Goal: Task Accomplishment & Management: Use online tool/utility

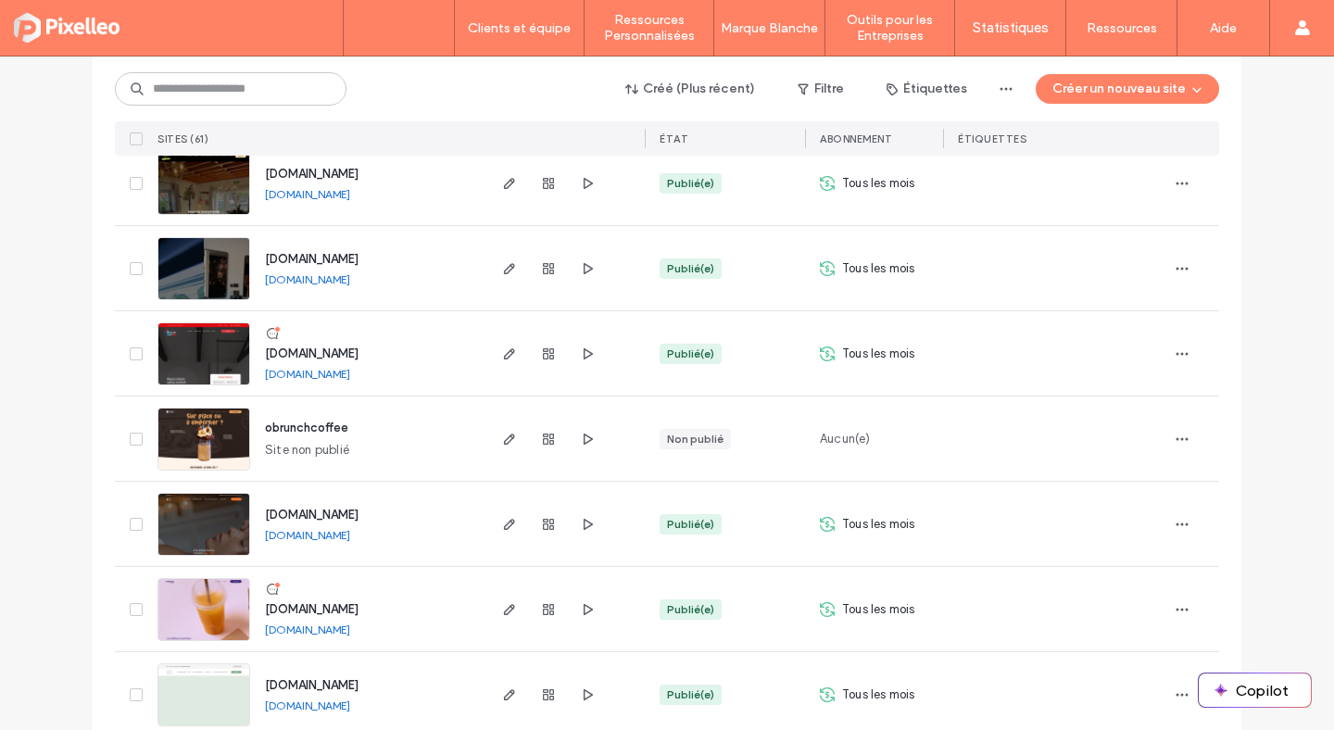
scroll to position [3363, 0]
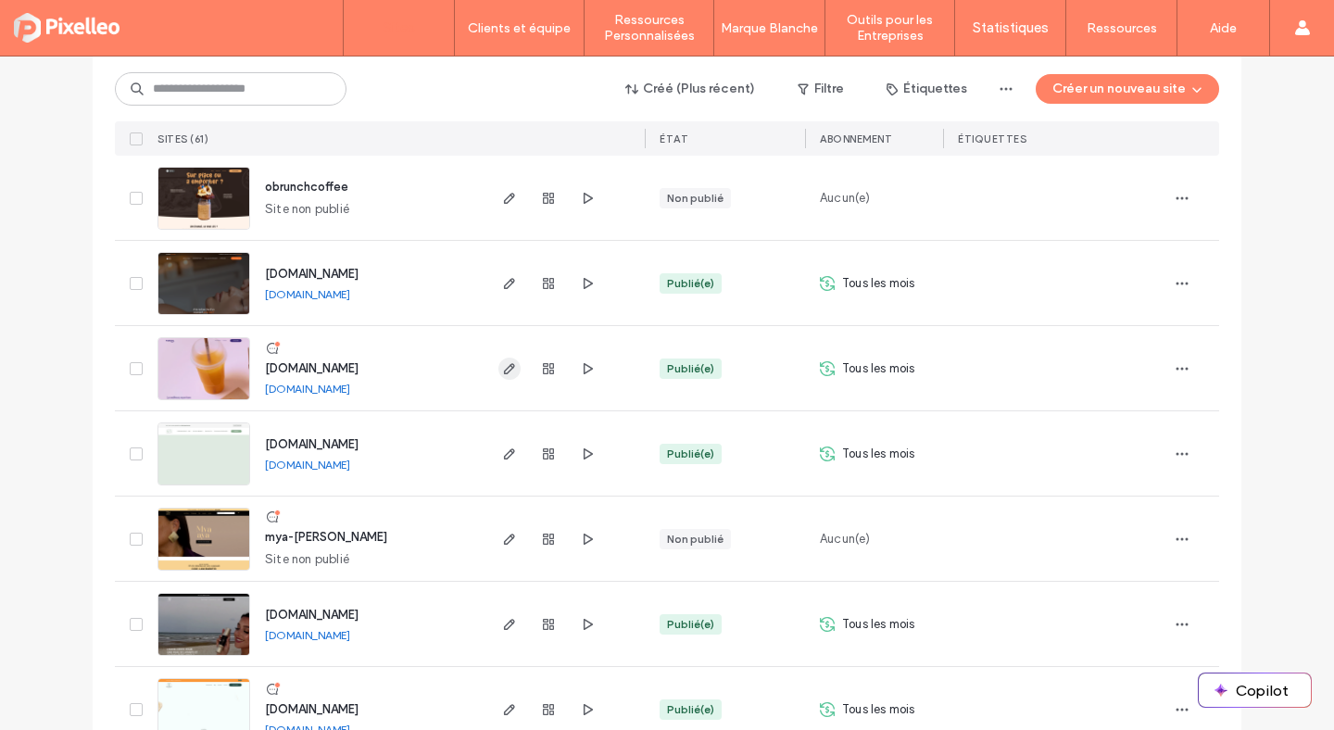
click at [502, 365] on icon "button" at bounding box center [509, 368] width 15 height 15
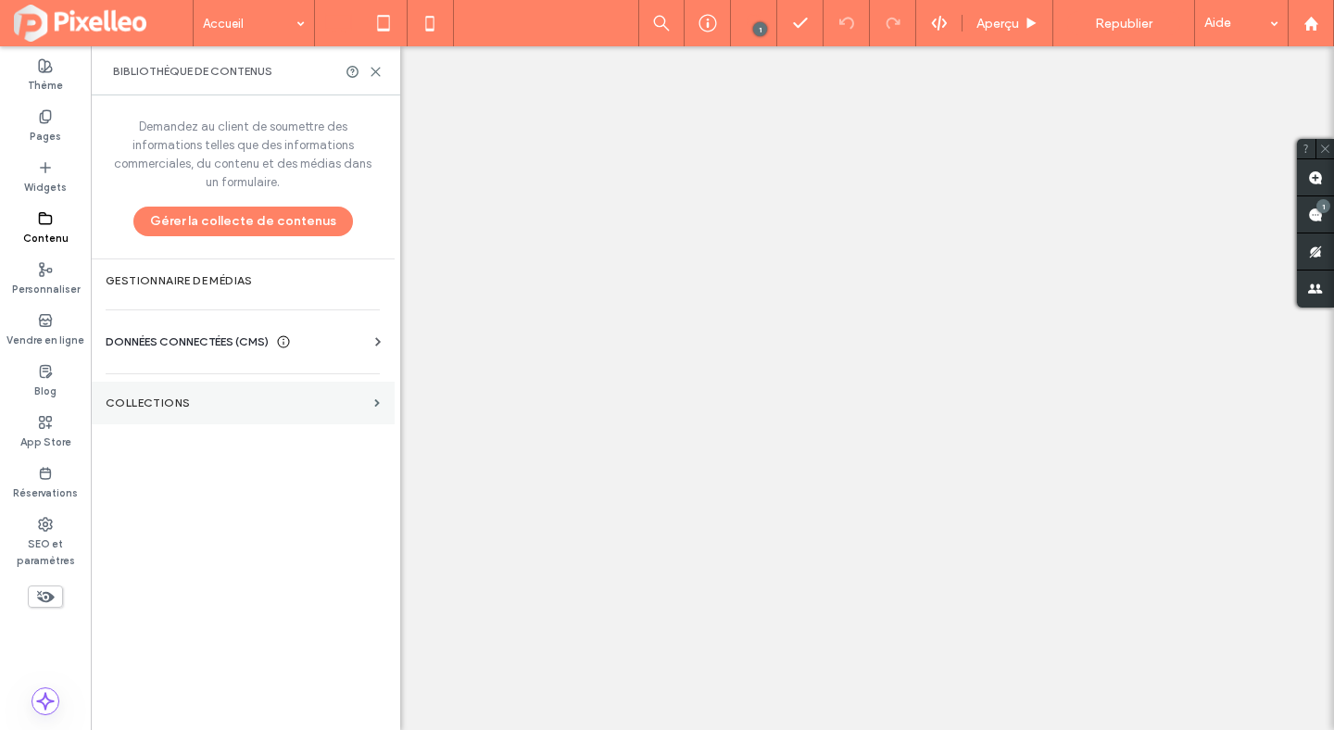
click at [184, 401] on label "COLLECTIONS" at bounding box center [236, 403] width 261 height 13
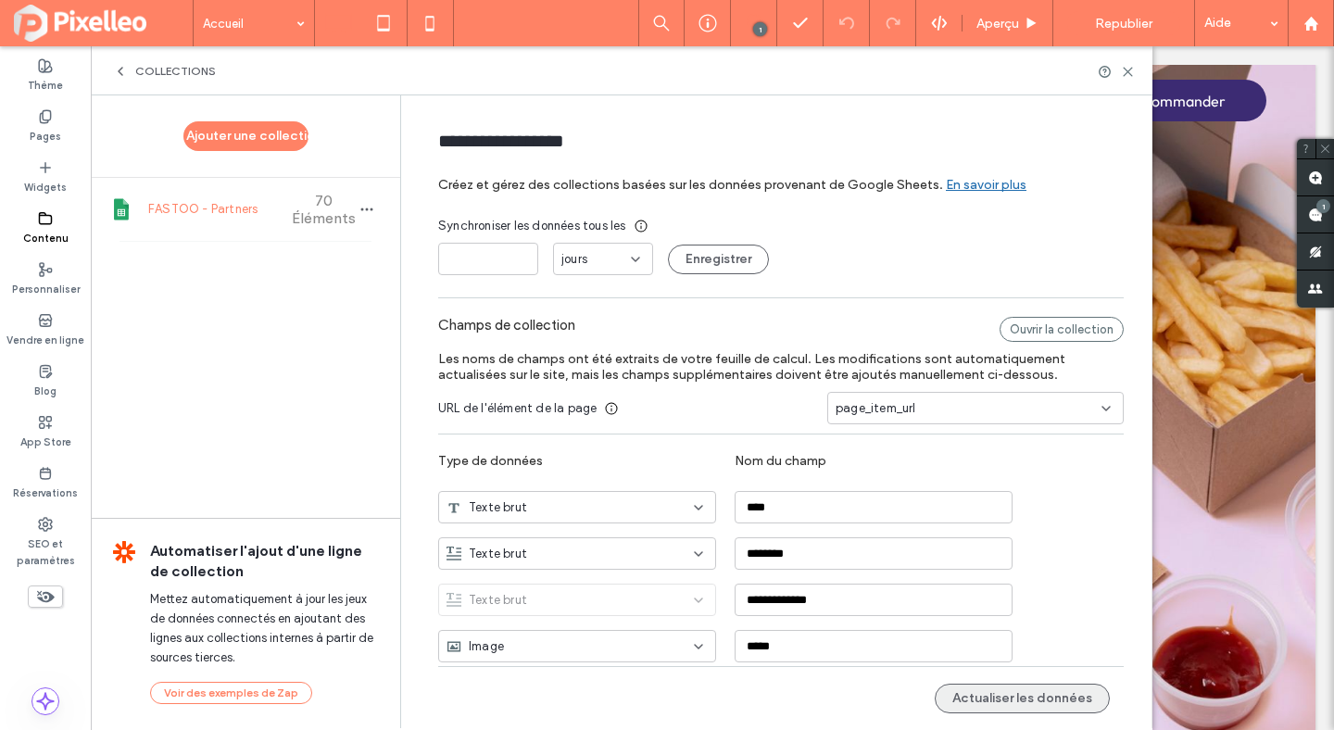
click at [1041, 699] on button "Actualiser les données" at bounding box center [1022, 699] width 175 height 30
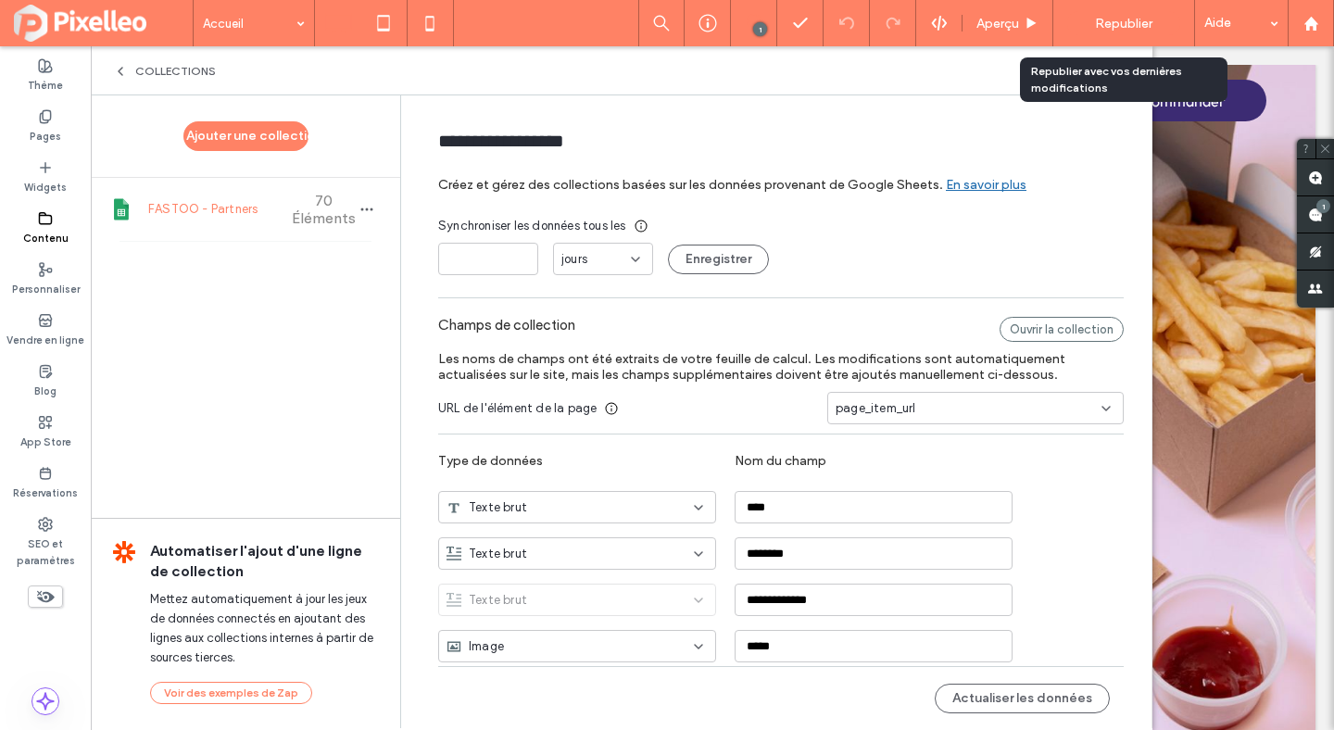
click at [1108, 18] on span "Republier" at bounding box center [1123, 24] width 57 height 16
